Goal: Task Accomplishment & Management: Use online tool/utility

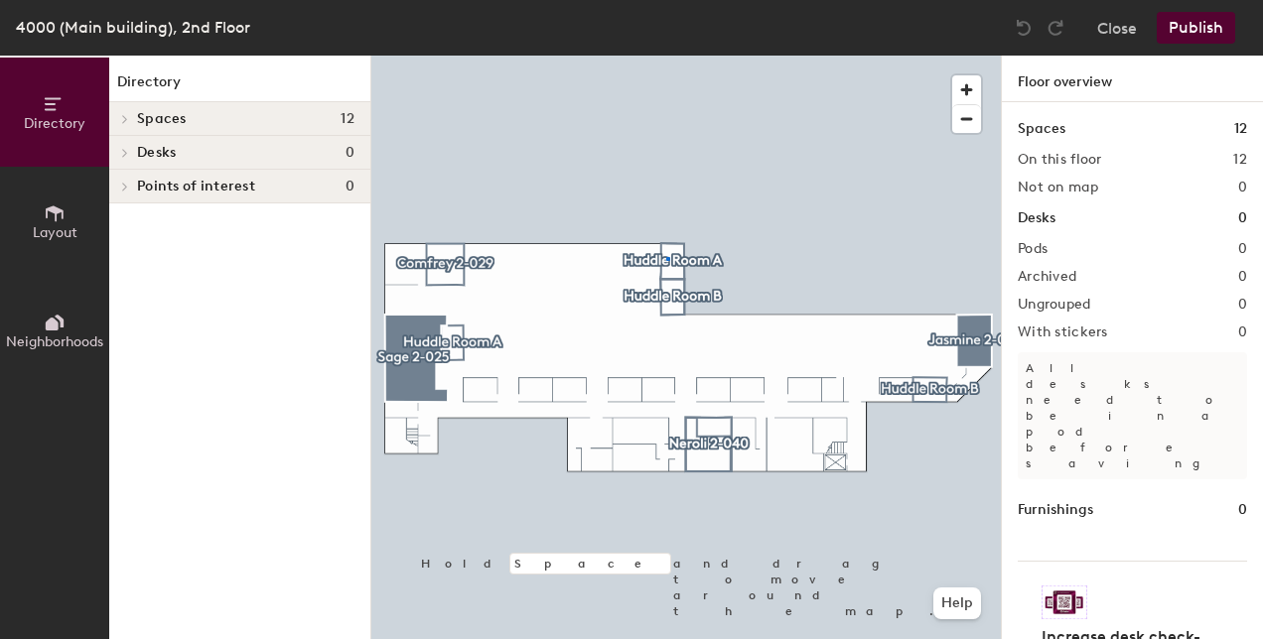
click at [666, 56] on div at bounding box center [685, 56] width 629 height 0
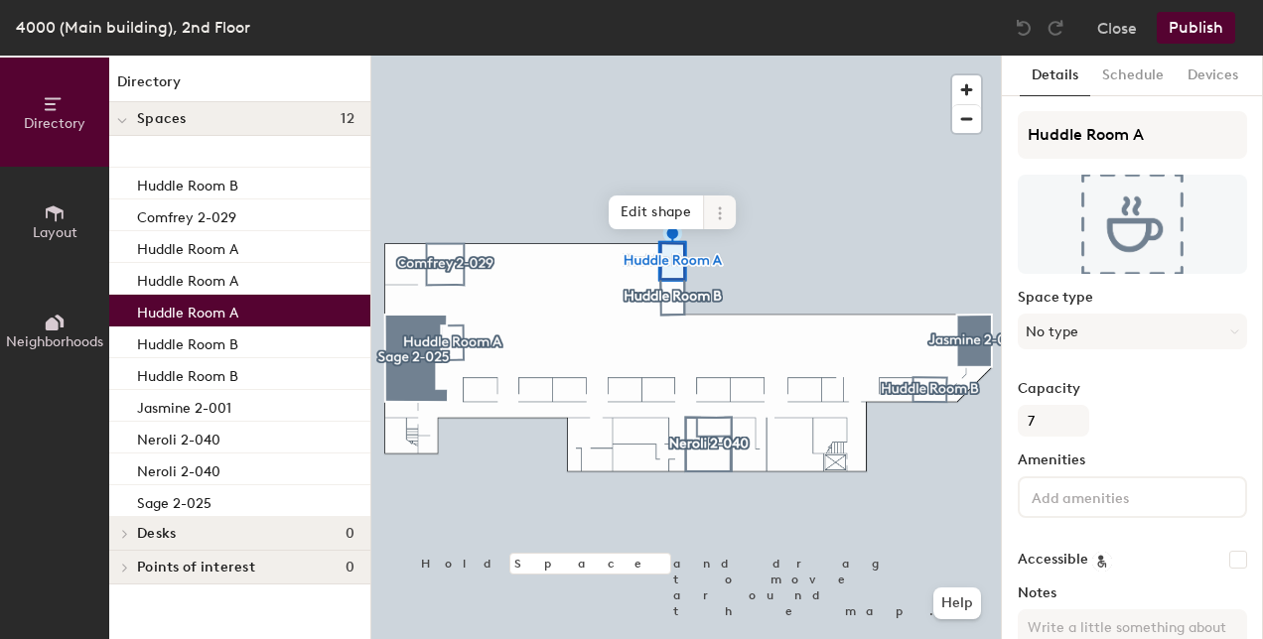
click at [715, 208] on icon at bounding box center [720, 214] width 16 height 16
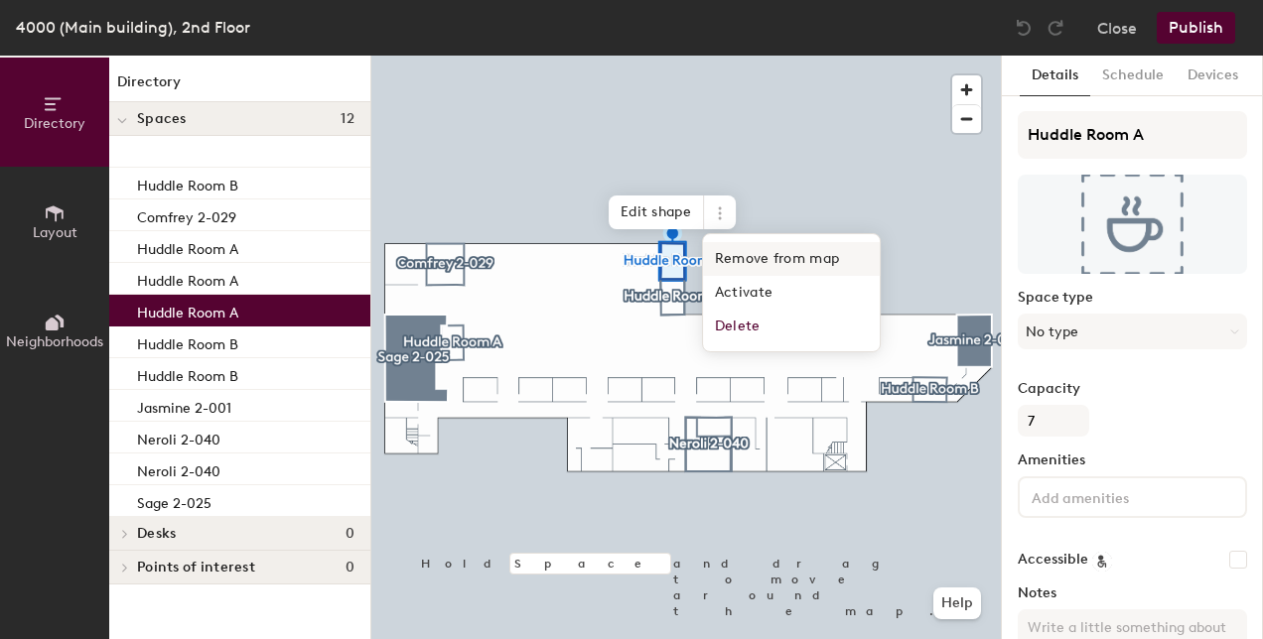
click at [729, 264] on span "Remove from map" at bounding box center [791, 259] width 177 height 34
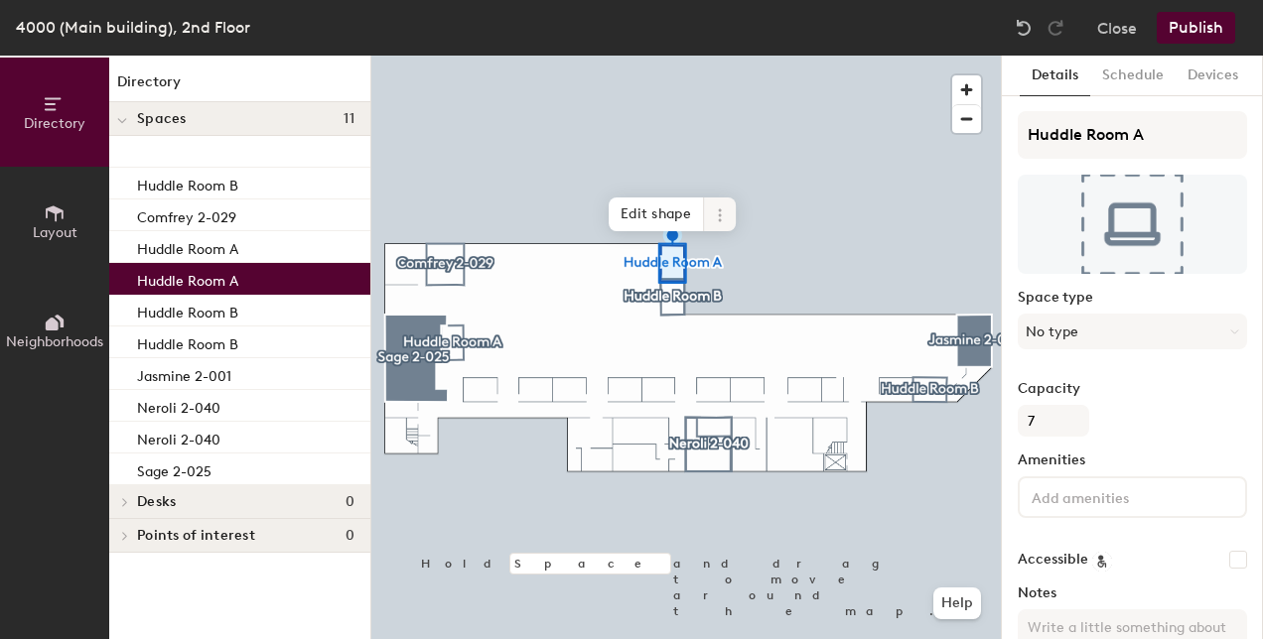
click at [726, 212] on icon at bounding box center [720, 215] width 16 height 16
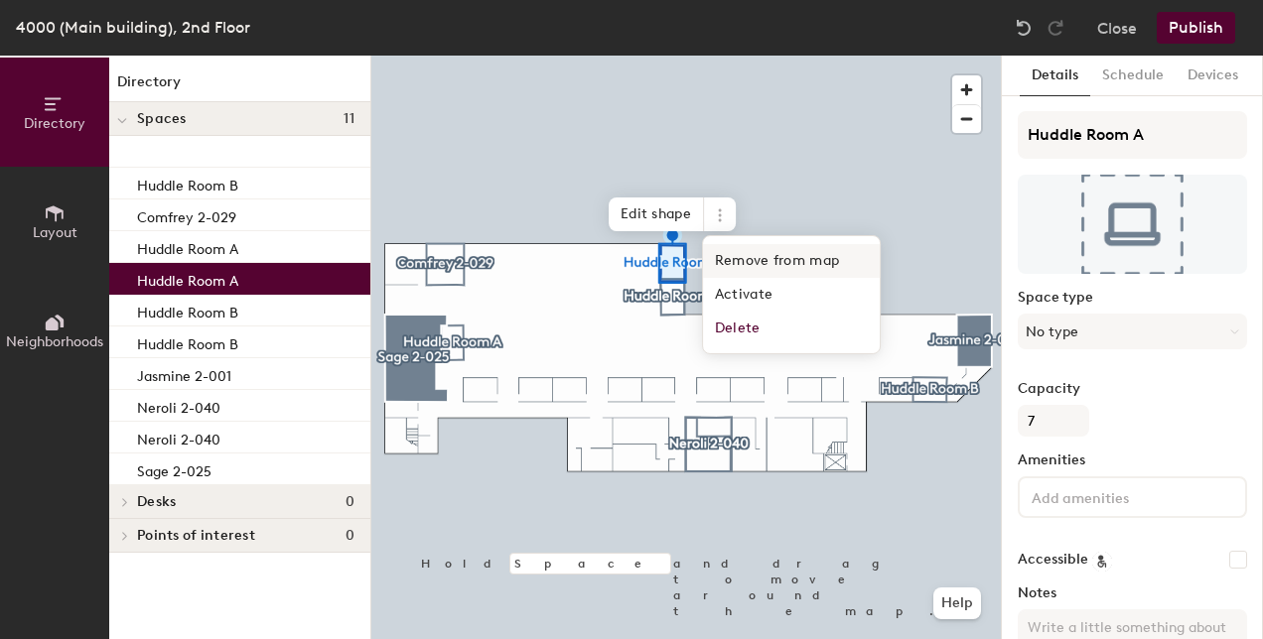
click at [729, 274] on span "Remove from map" at bounding box center [791, 261] width 177 height 34
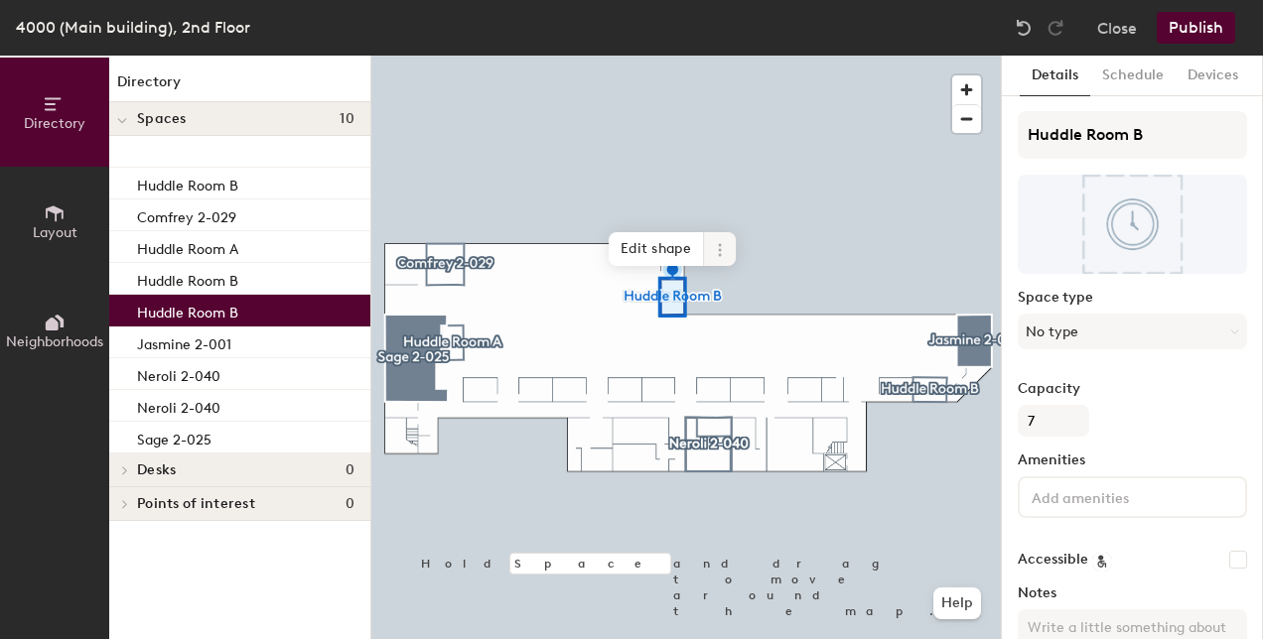
click at [724, 244] on icon at bounding box center [720, 250] width 16 height 16
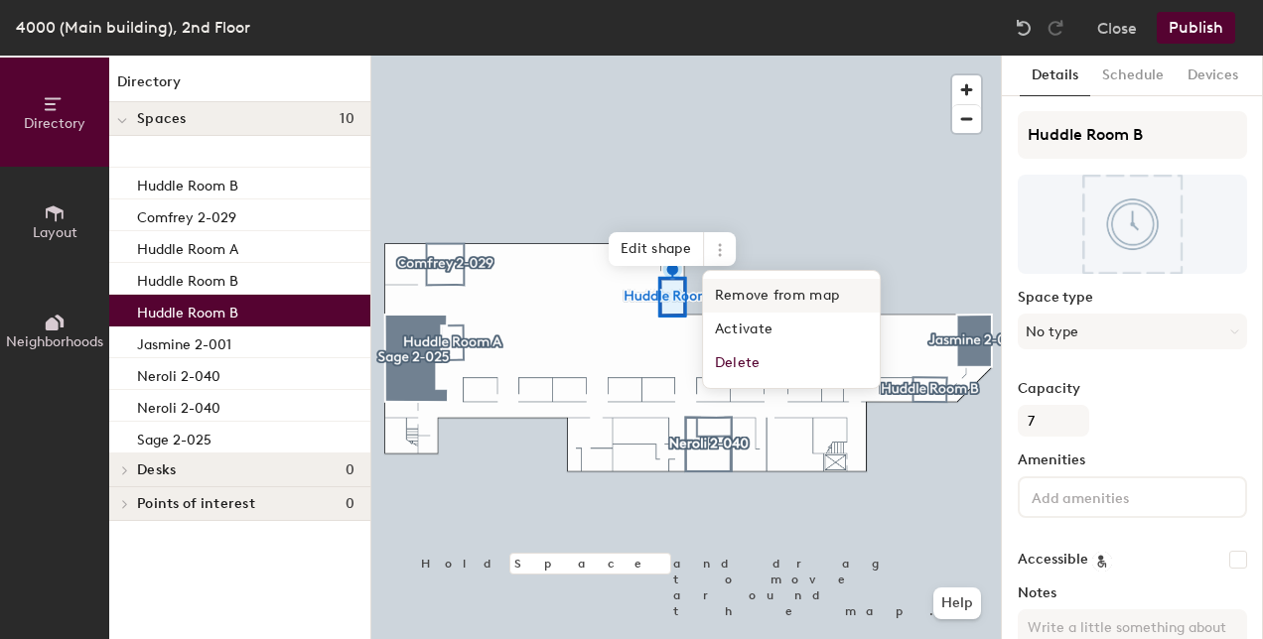
click at [711, 296] on span "Remove from map" at bounding box center [791, 296] width 177 height 34
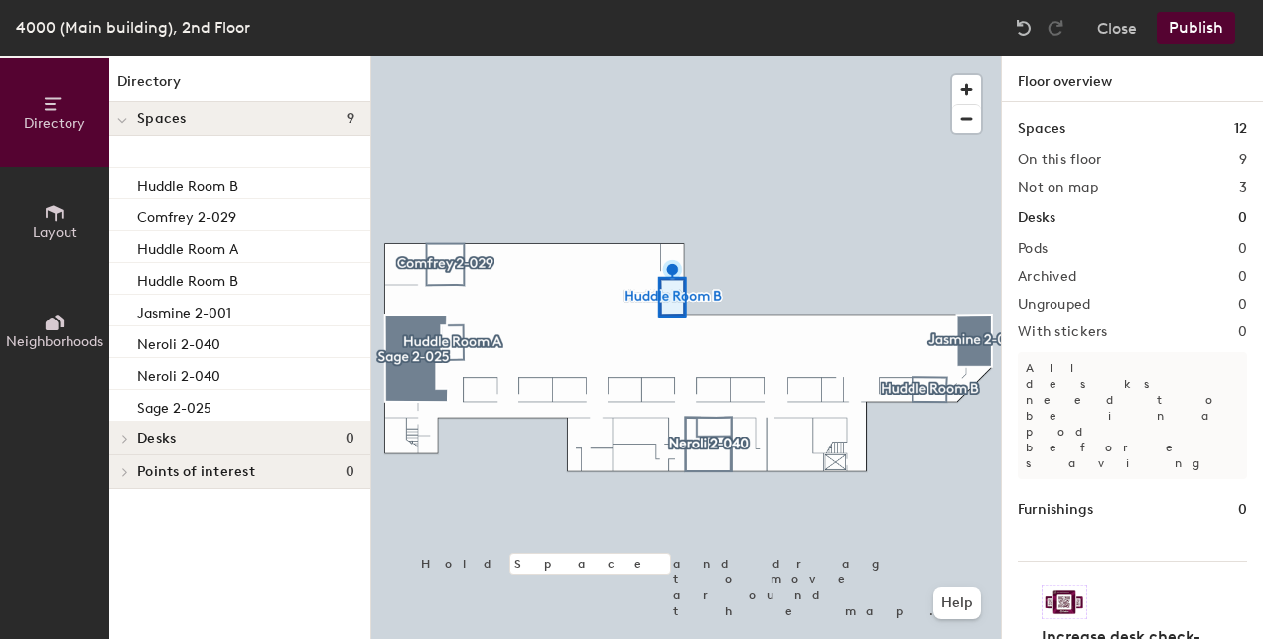
click at [675, 56] on div at bounding box center [685, 56] width 629 height 0
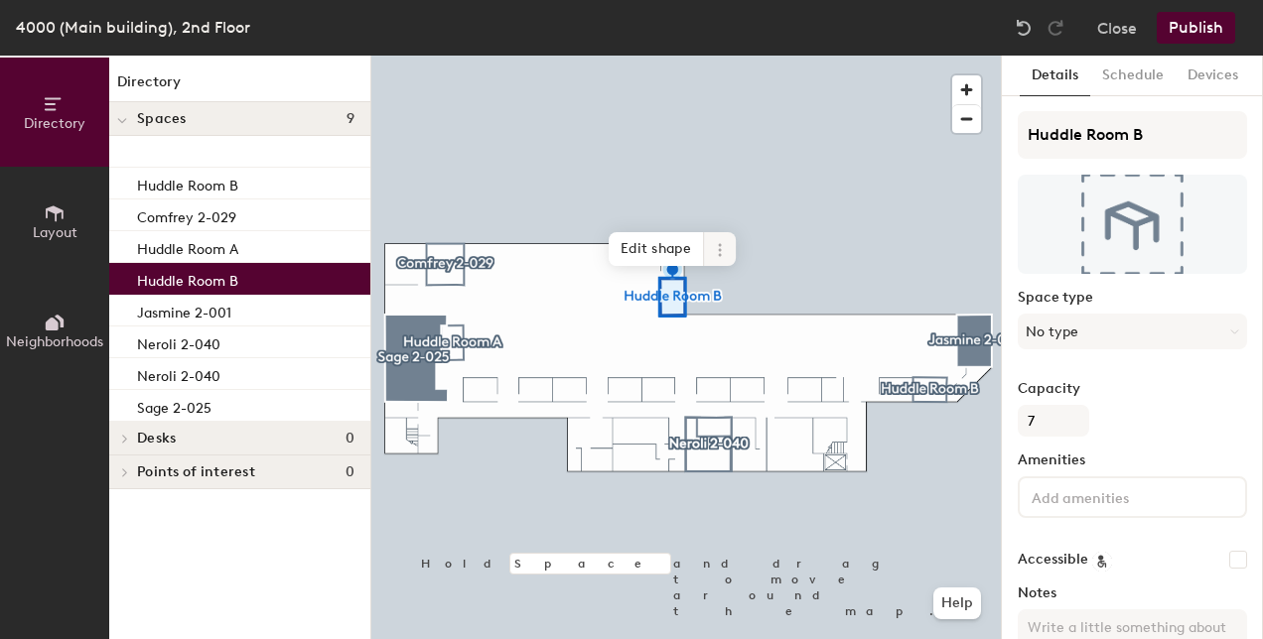
click at [725, 246] on icon at bounding box center [720, 250] width 16 height 16
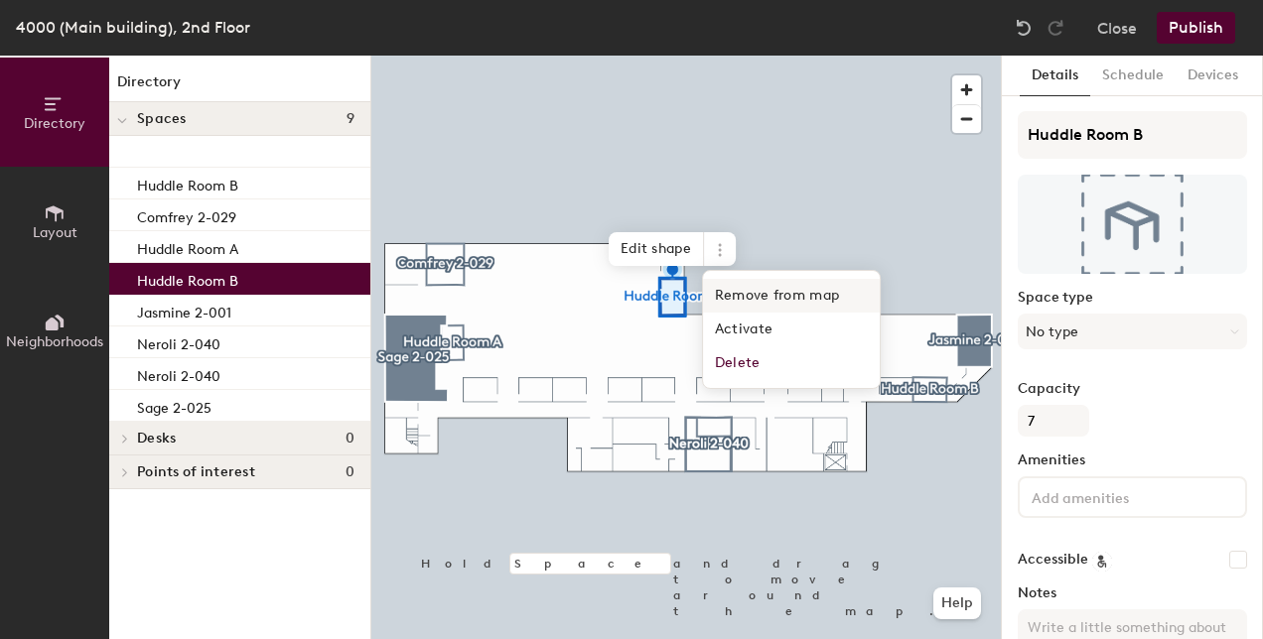
click at [719, 298] on span "Remove from map" at bounding box center [791, 296] width 177 height 34
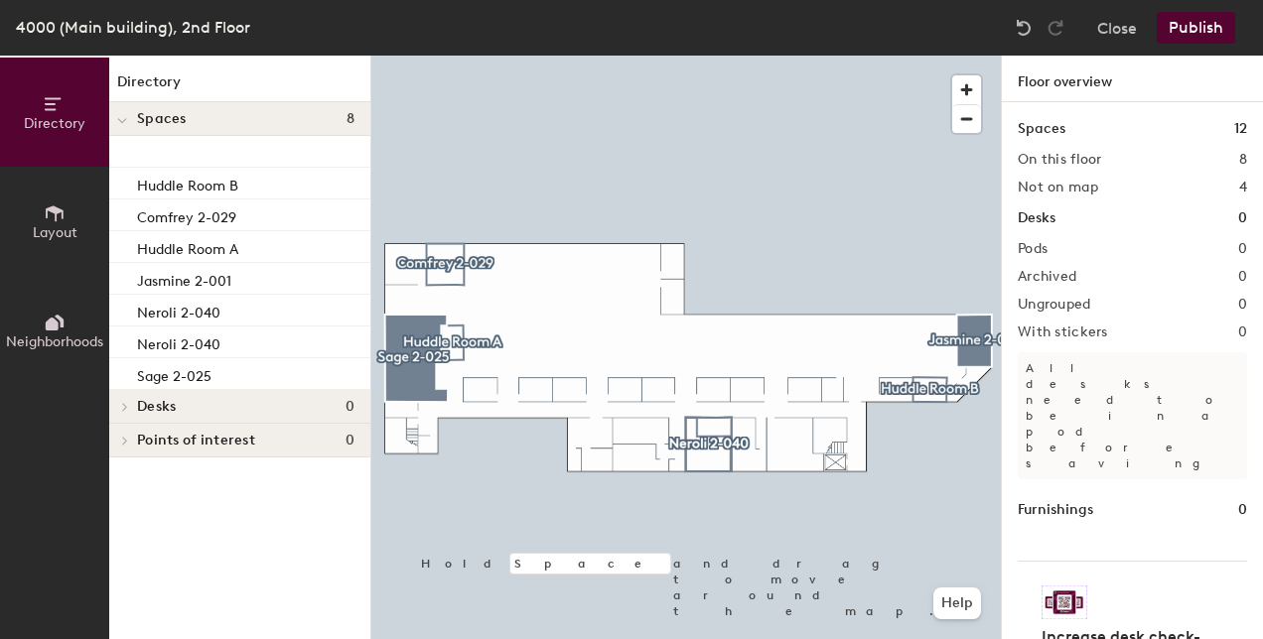
click at [1217, 32] on button "Publish" at bounding box center [1196, 28] width 78 height 32
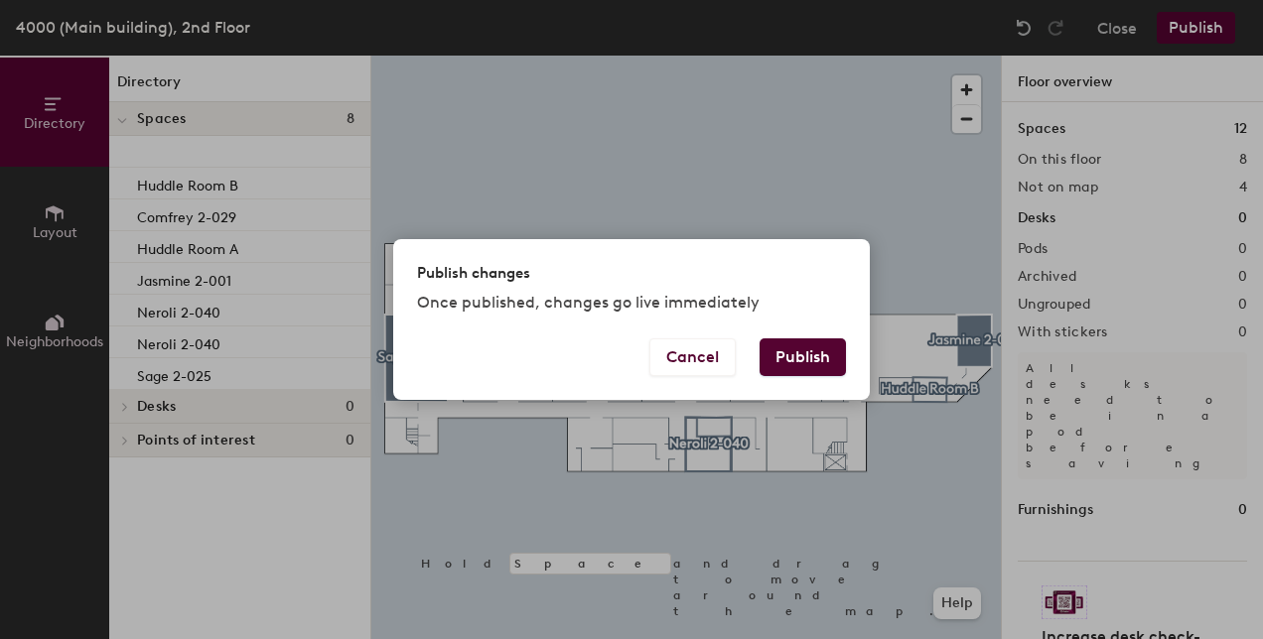
click at [827, 345] on button "Publish" at bounding box center [802, 358] width 86 height 38
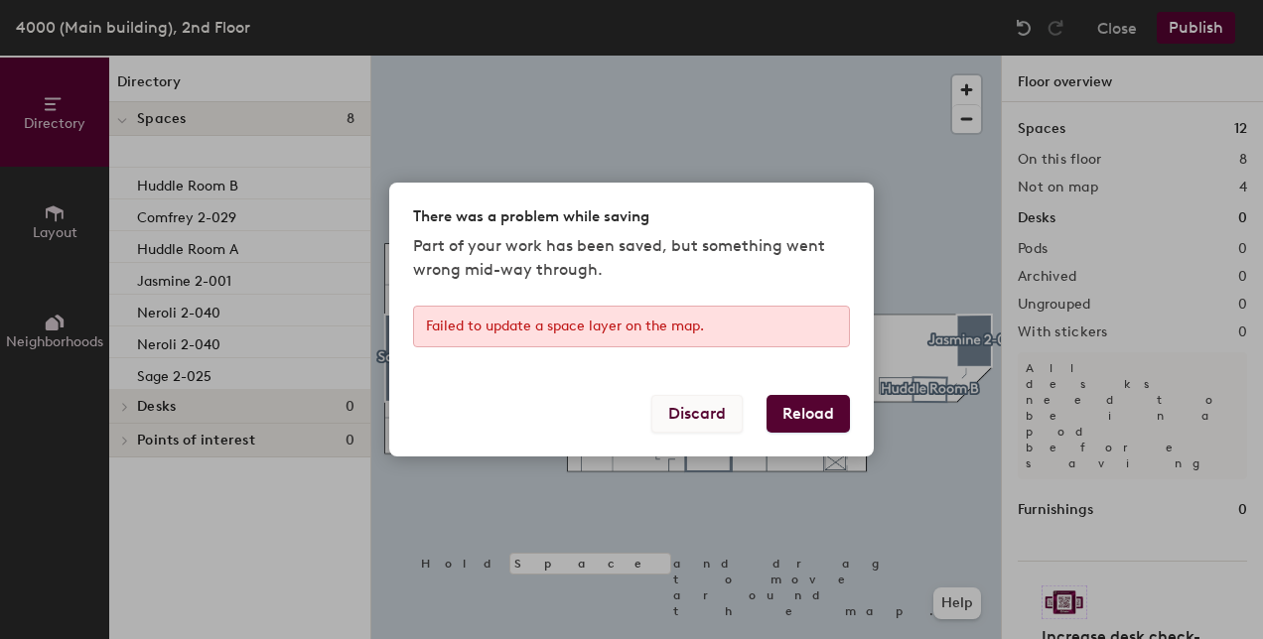
click at [699, 398] on button "Discard" at bounding box center [696, 414] width 91 height 38
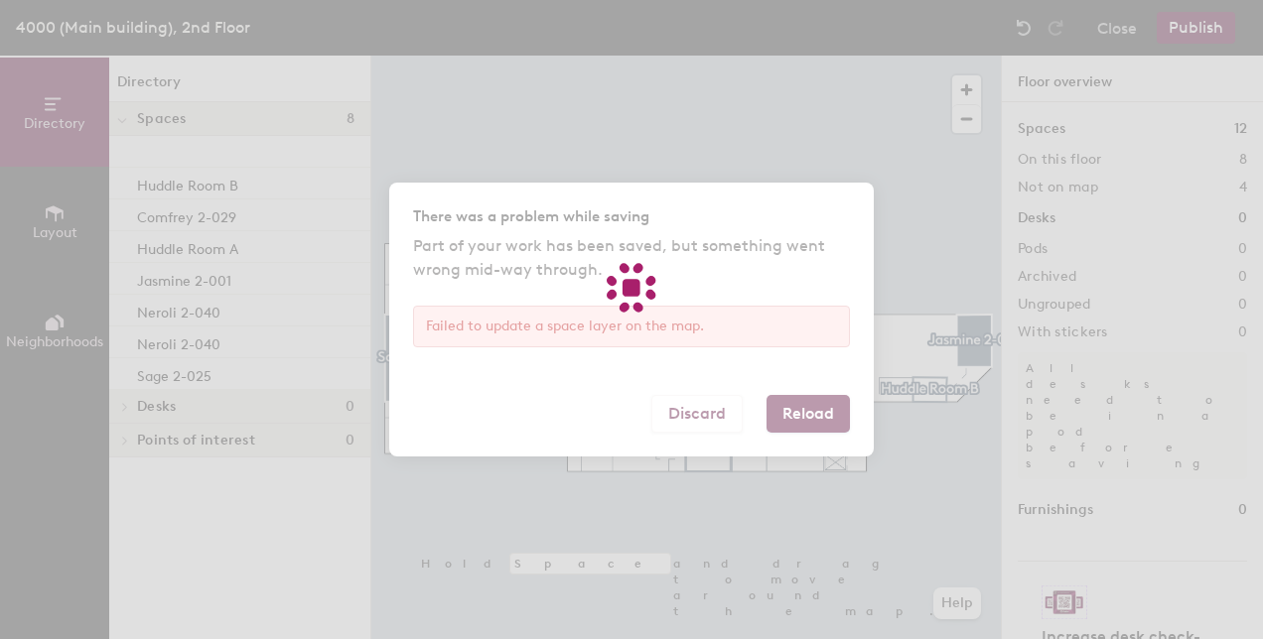
click at [701, 417] on body "Skip navigation Schedule Office People Analytics Services Manage GR 4000 (Main …" at bounding box center [631, 319] width 1263 height 639
